Goal: Find contact information: Find contact information

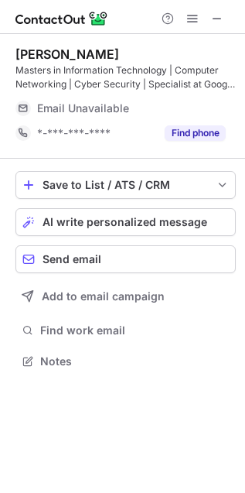
scroll to position [351, 245]
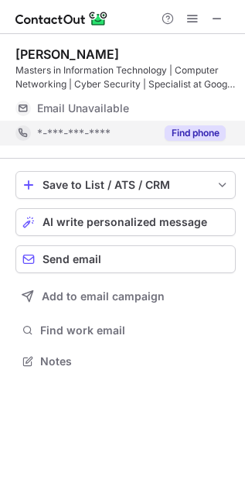
click at [211, 131] on button "Find phone" at bounding box center [195, 132] width 61 height 15
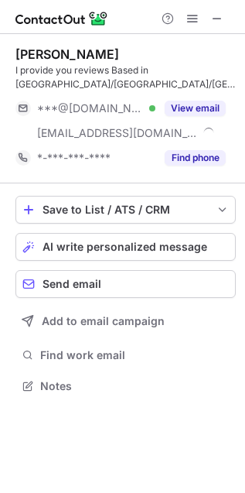
scroll to position [375, 245]
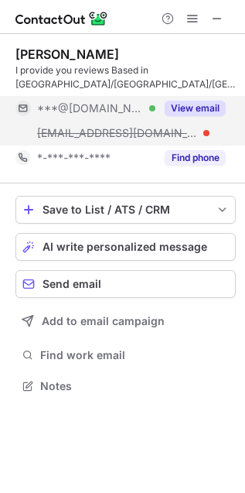
click at [195, 109] on button "View email" at bounding box center [195, 108] width 61 height 15
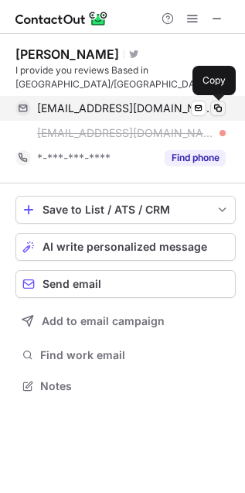
click at [214, 108] on span at bounding box center [218, 108] width 12 height 12
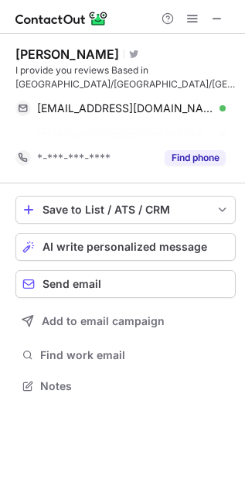
scroll to position [351, 245]
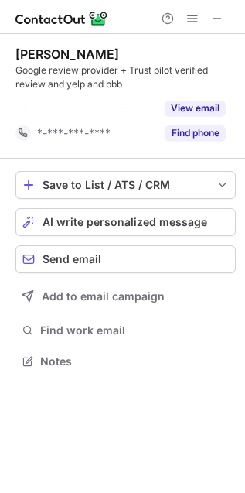
scroll to position [326, 245]
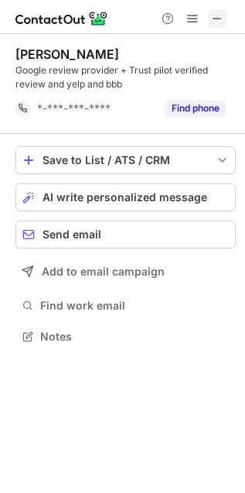
click at [217, 20] on span at bounding box center [217, 18] width 12 height 12
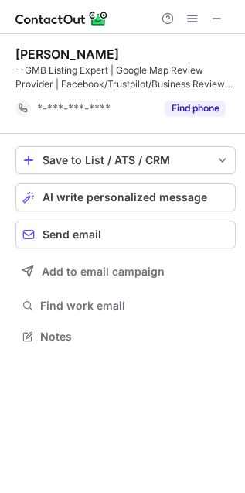
scroll to position [326, 245]
click at [220, 20] on span at bounding box center [217, 18] width 12 height 12
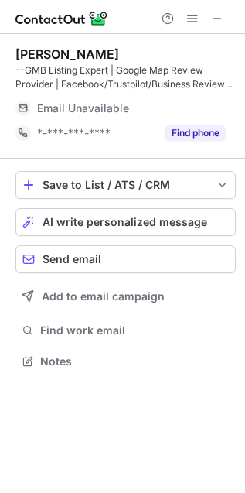
scroll to position [351, 245]
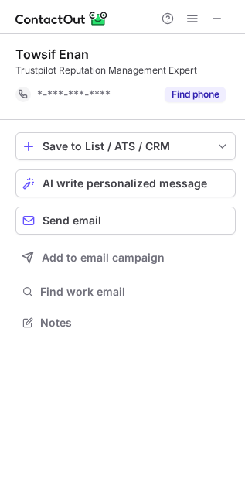
scroll to position [311, 245]
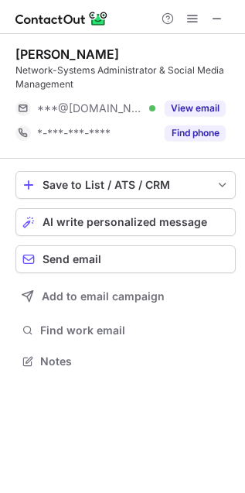
scroll to position [351, 245]
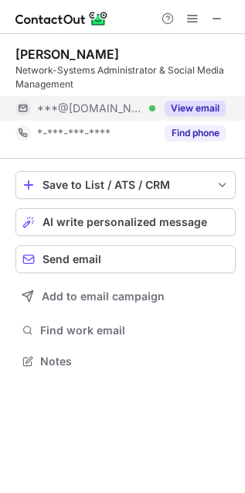
click at [202, 109] on button "View email" at bounding box center [195, 108] width 61 height 15
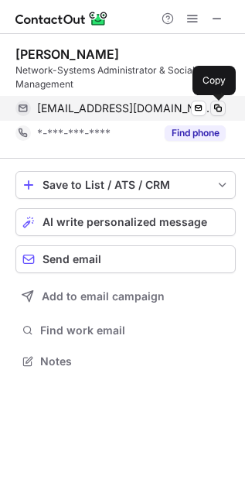
click at [219, 104] on span at bounding box center [218, 108] width 12 height 12
